Goal: Transaction & Acquisition: Purchase product/service

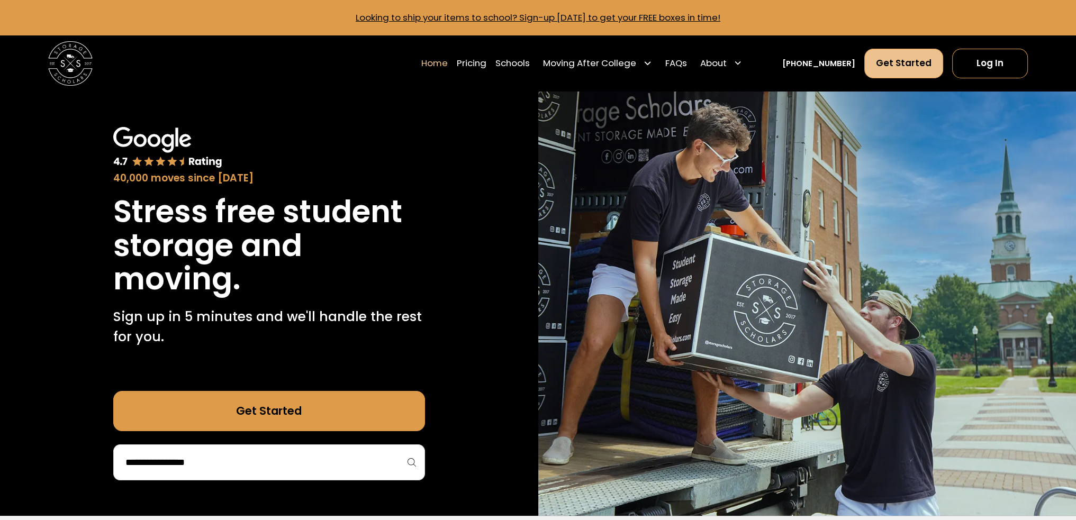
click at [931, 65] on link "Get Started" at bounding box center [903, 64] width 79 height 30
click at [486, 61] on link "Pricing" at bounding box center [472, 63] width 30 height 31
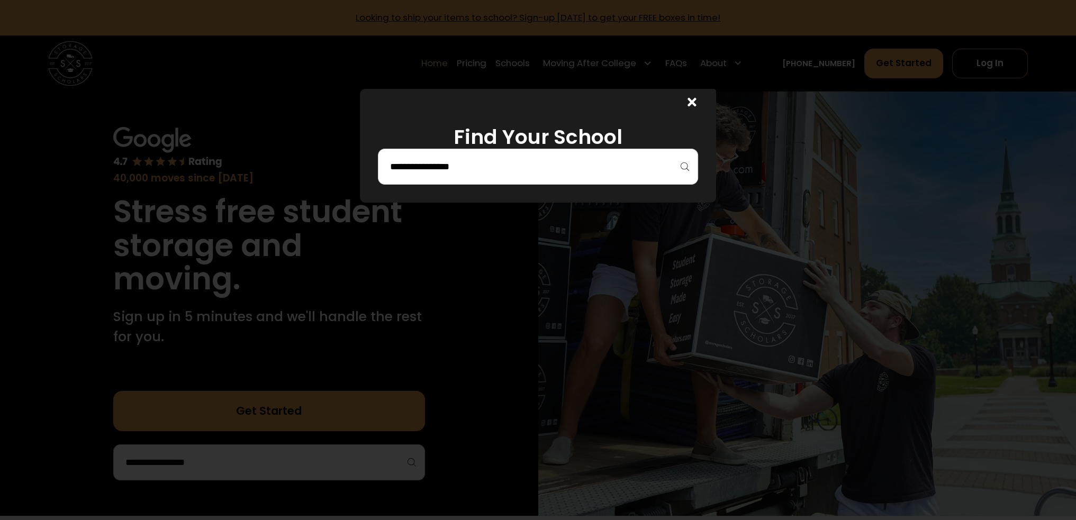
click at [520, 169] on input "search" at bounding box center [538, 167] width 298 height 18
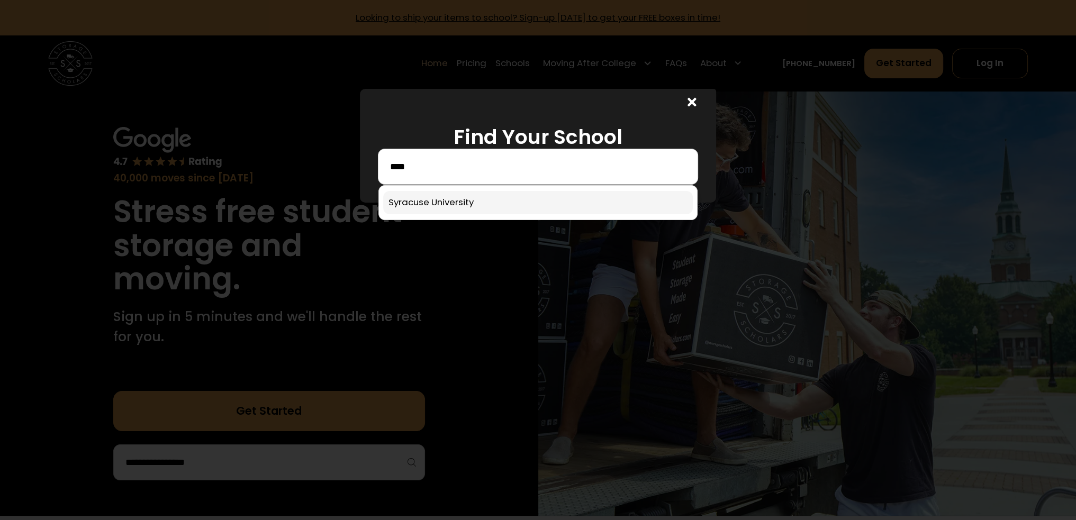
type input "****"
click at [564, 201] on link at bounding box center [538, 202] width 310 height 23
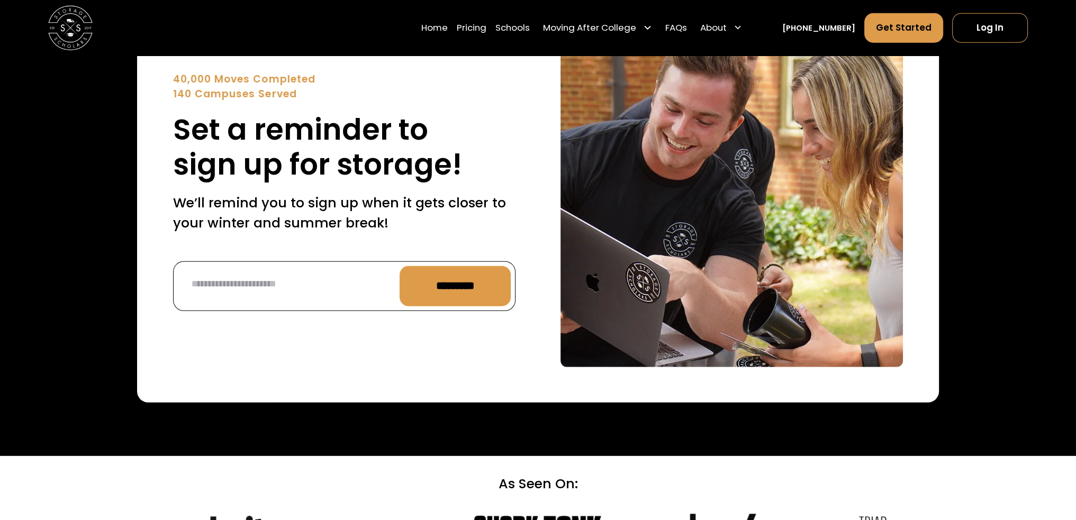
scroll to position [3651, 0]
